Goal: Information Seeking & Learning: Learn about a topic

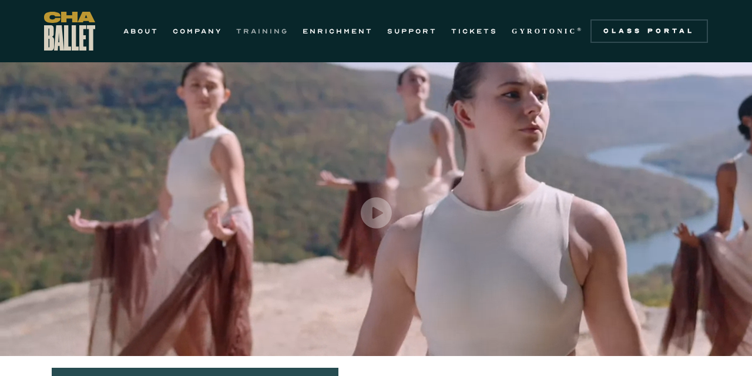
click at [273, 32] on link "TRAINING" at bounding box center [262, 31] width 52 height 14
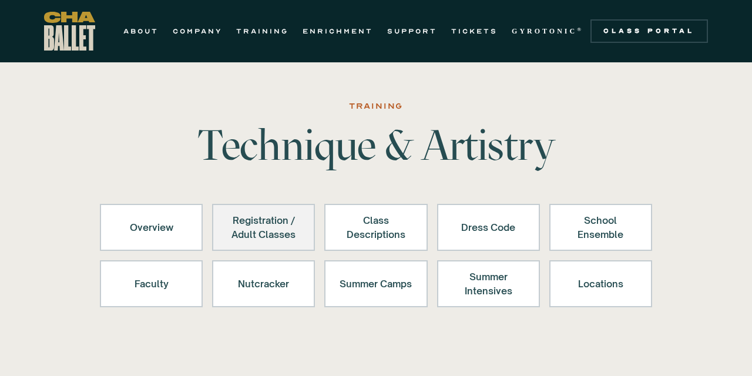
click at [275, 232] on div "Registration / Adult Classes" at bounding box center [263, 227] width 72 height 28
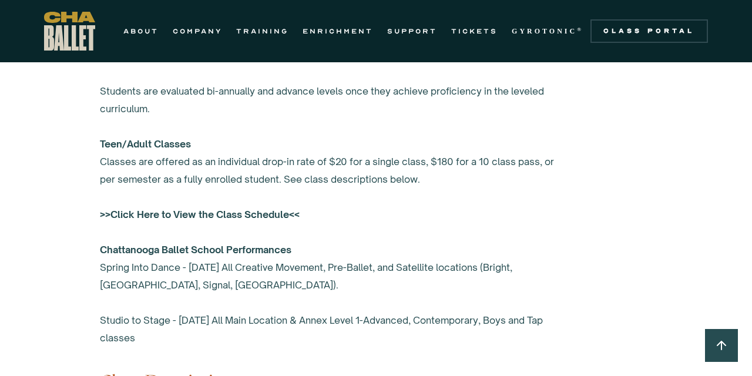
scroll to position [912, 0]
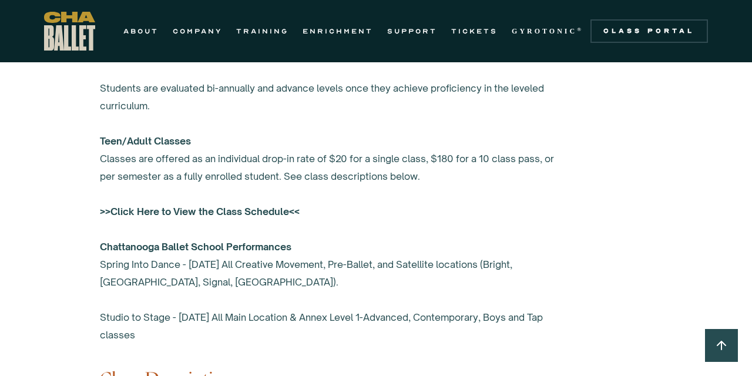
click at [262, 213] on strong ">>Click Here to View the Class Schedule<<" at bounding box center [200, 212] width 200 height 12
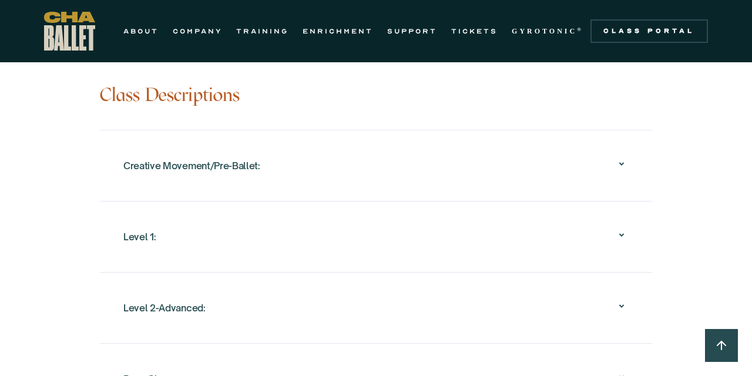
scroll to position [1208, 0]
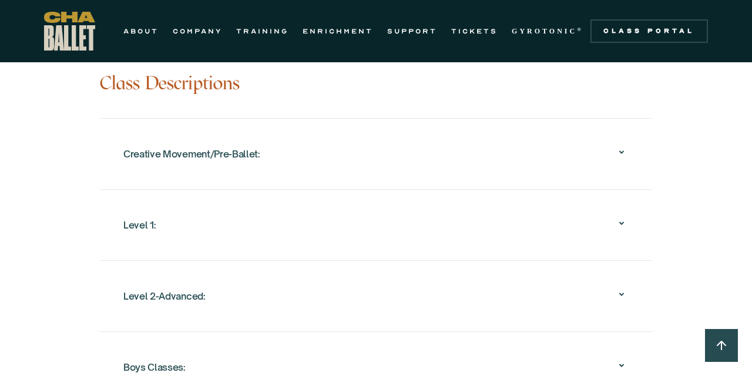
click at [355, 149] on div "Creative Movement/Pre-Ballet:" at bounding box center [375, 154] width 505 height 38
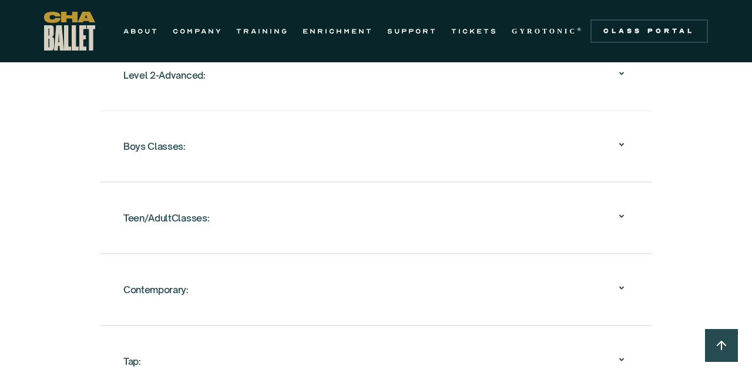
scroll to position [1649, 0]
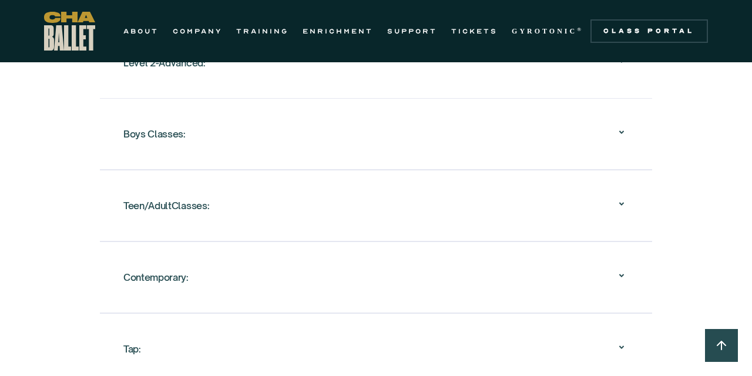
click at [344, 221] on div "Teen/AdultClasses:" at bounding box center [375, 206] width 505 height 38
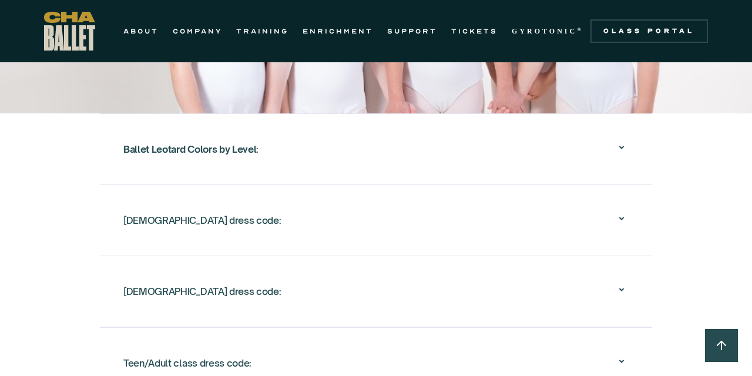
scroll to position [2722, 0]
click at [346, 212] on div "[DEMOGRAPHIC_DATA] dress code:" at bounding box center [375, 220] width 505 height 38
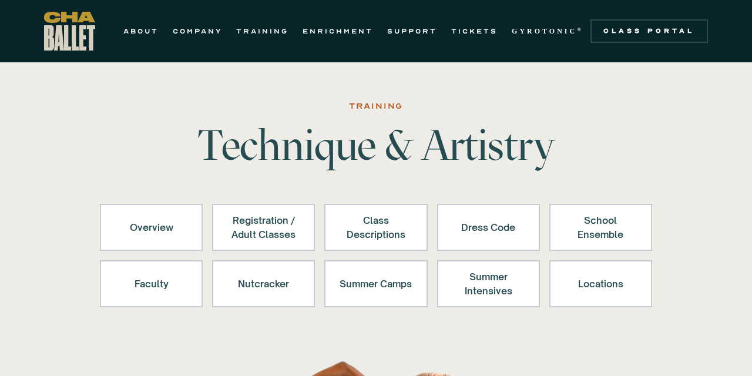
scroll to position [0, 0]
click at [478, 33] on link "TICKETS" at bounding box center [474, 31] width 46 height 14
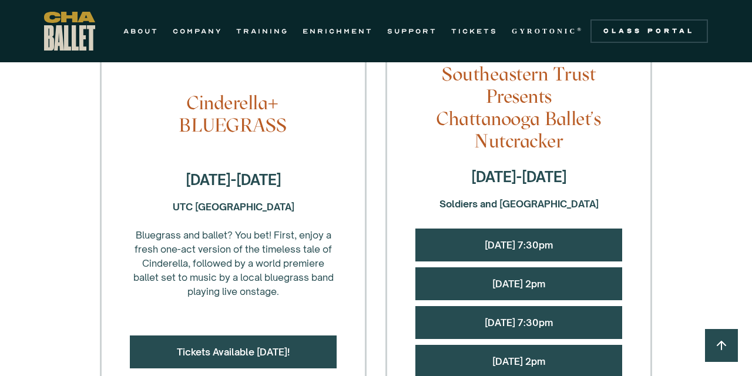
scroll to position [1202, 0]
